Goal: Navigation & Orientation: Find specific page/section

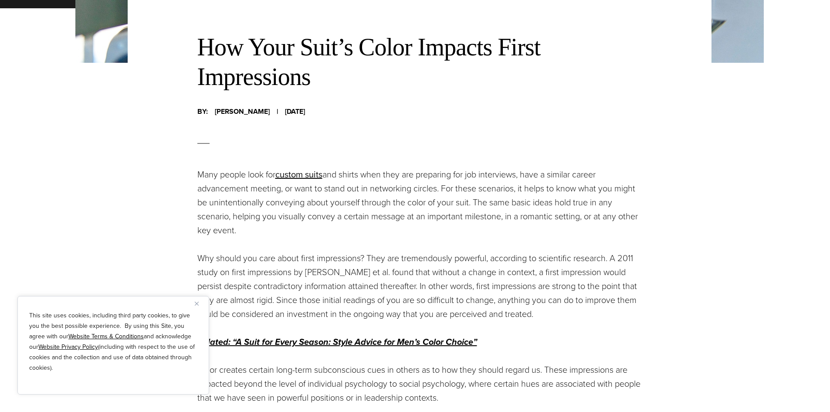
click at [200, 304] on button "Close" at bounding box center [200, 303] width 10 height 10
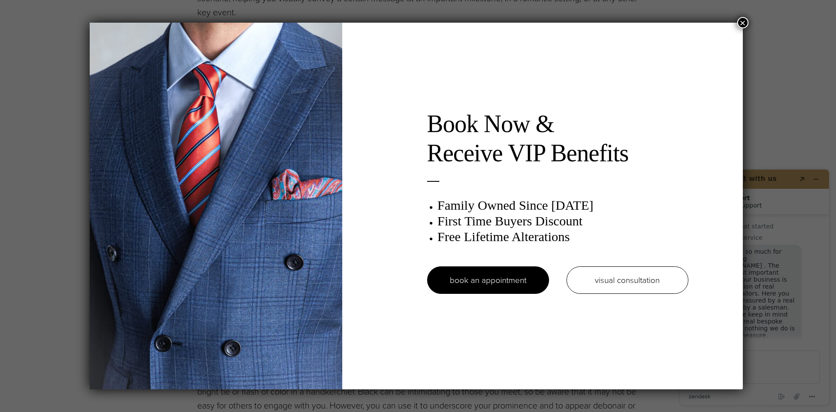
click at [745, 27] on button "×" at bounding box center [743, 22] width 11 height 11
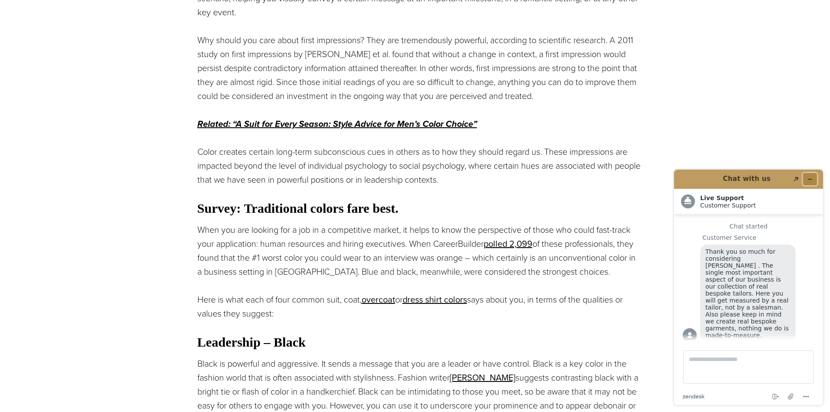
click at [805, 178] on button "Minimize widget" at bounding box center [810, 179] width 14 height 12
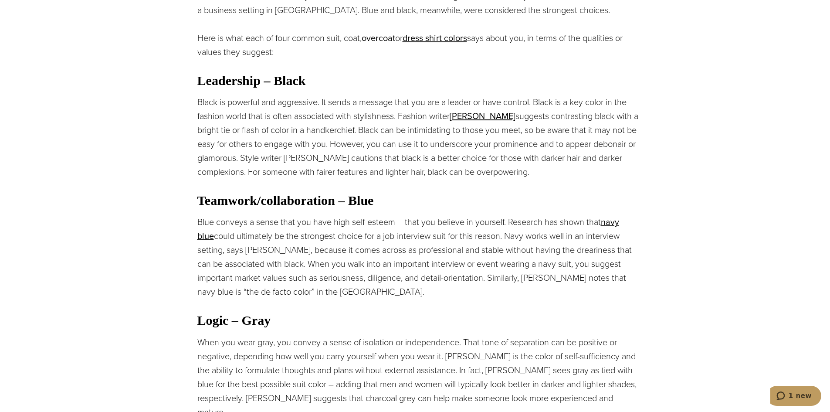
scroll to position [784, 0]
